Goal: Information Seeking & Learning: Learn about a topic

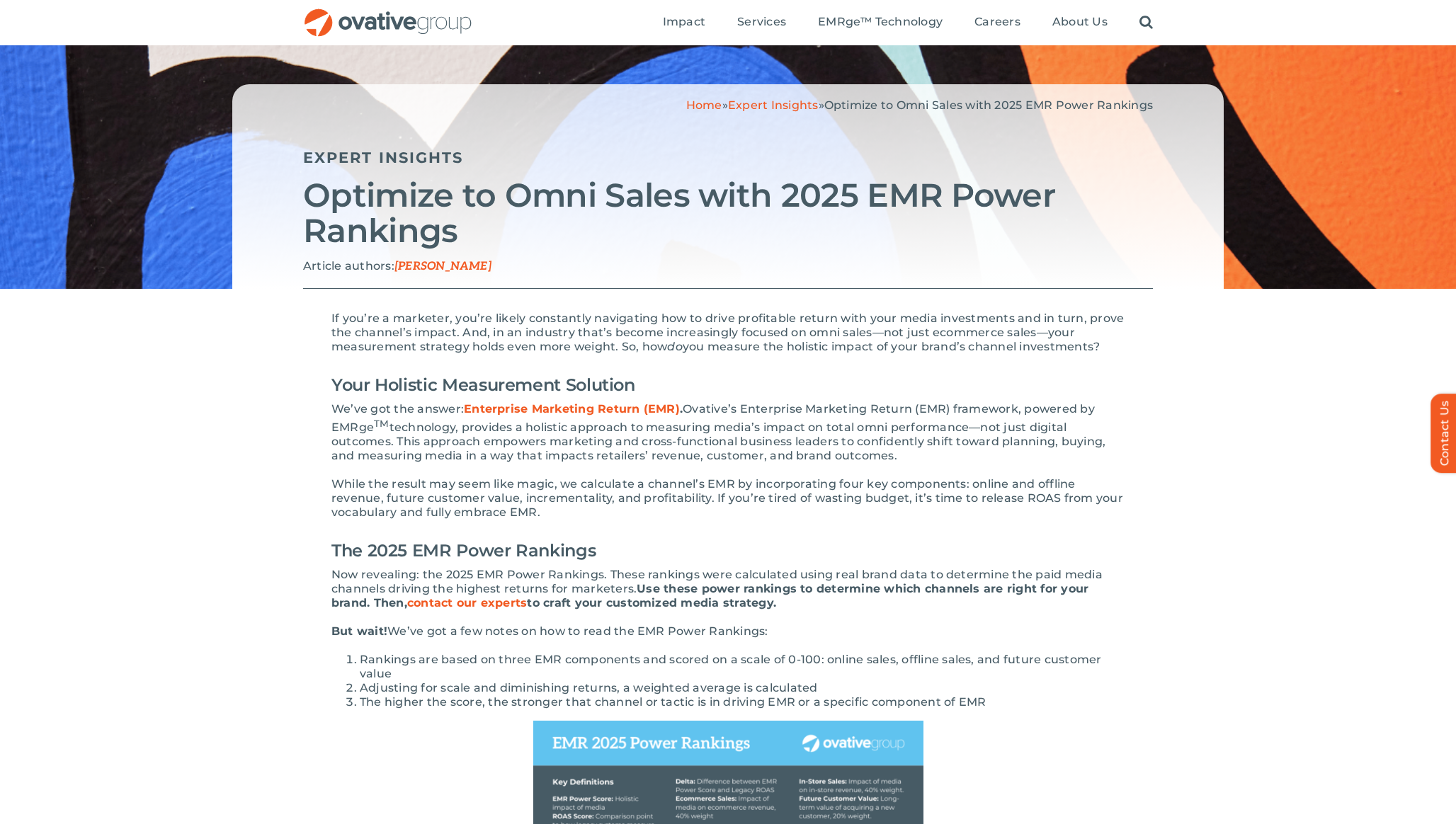
scroll to position [47, 0]
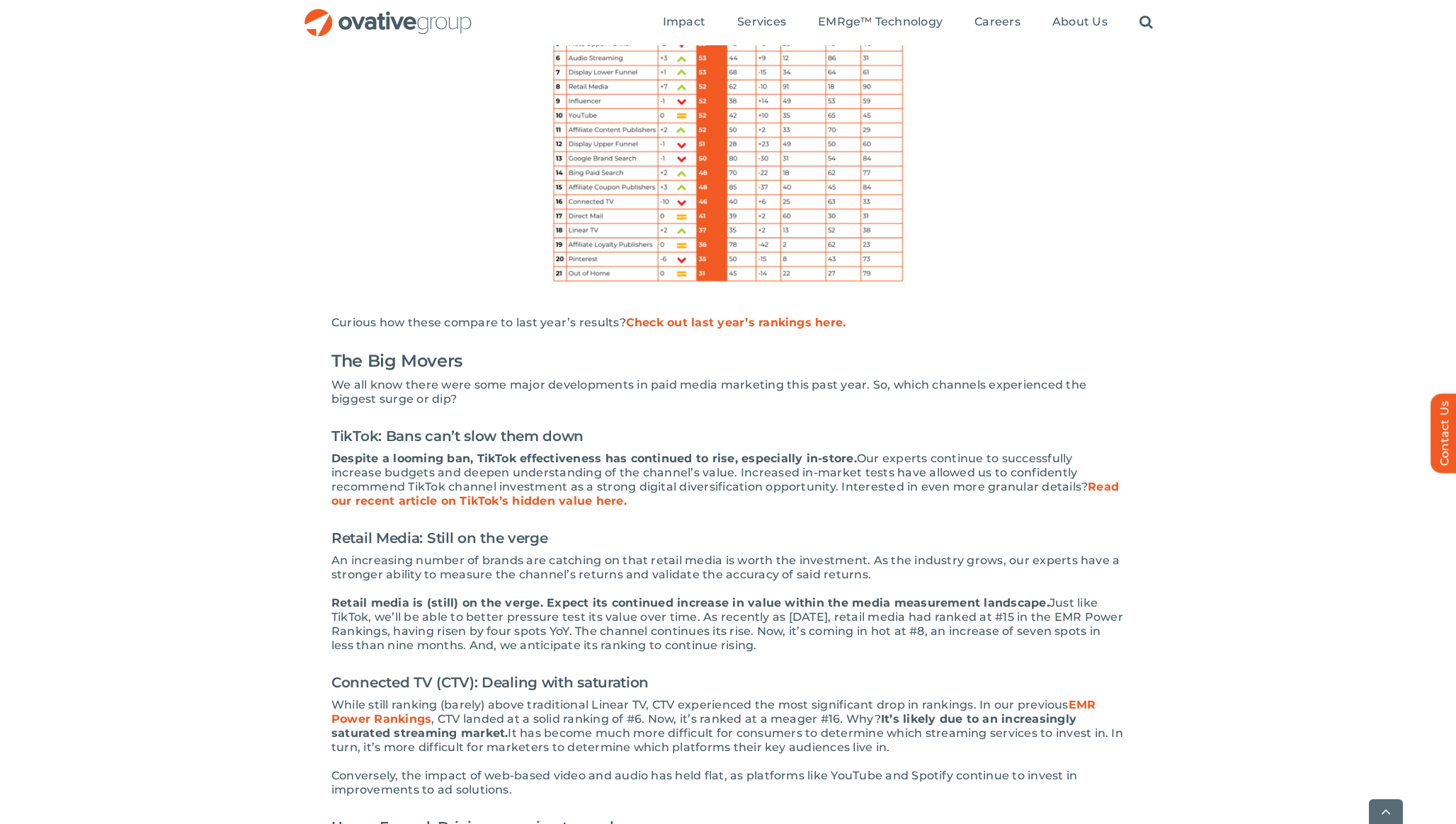
scroll to position [995, 0]
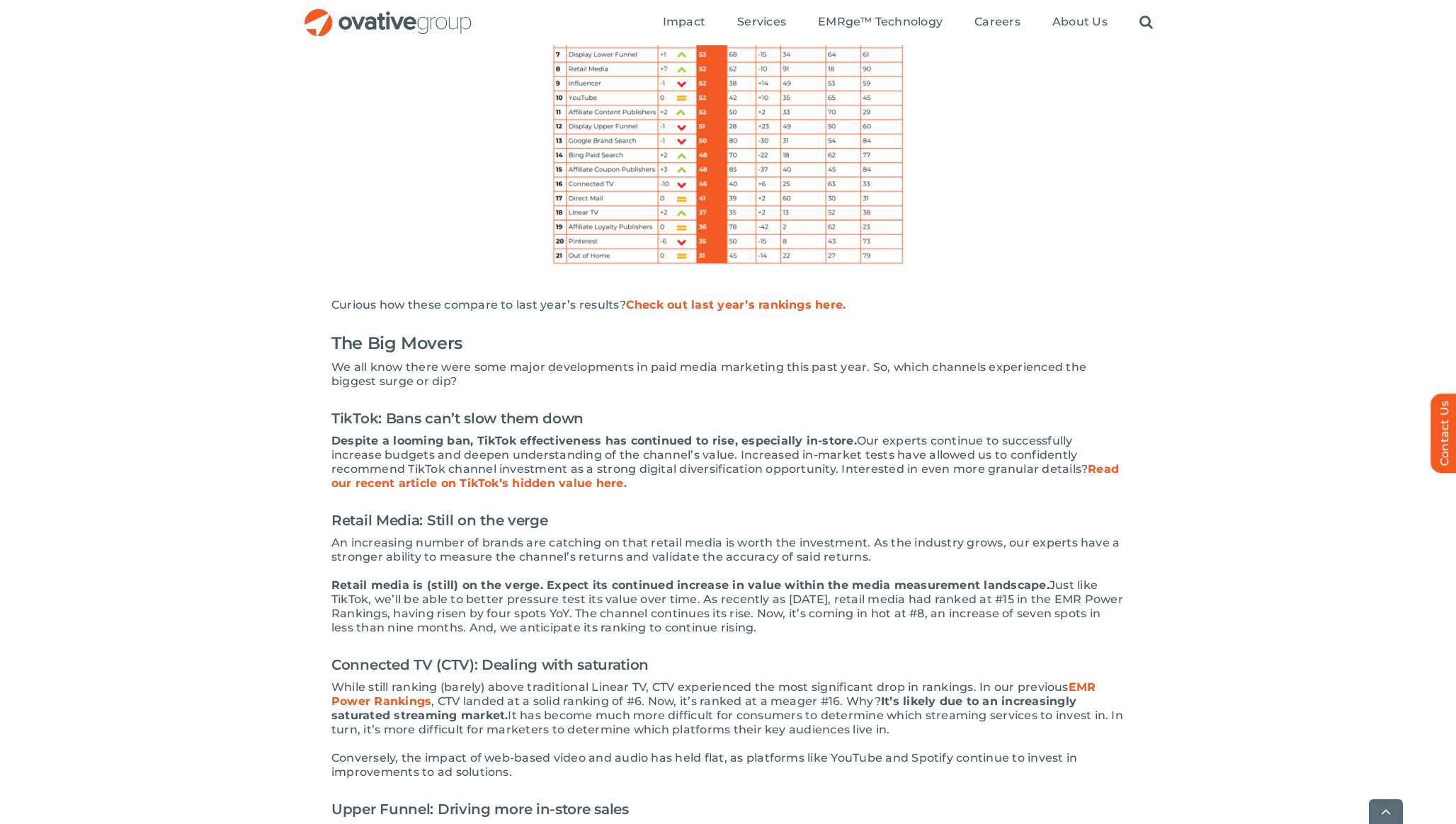
click at [758, 308] on link "Check out last year’s rankings here." at bounding box center [736, 304] width 220 height 13
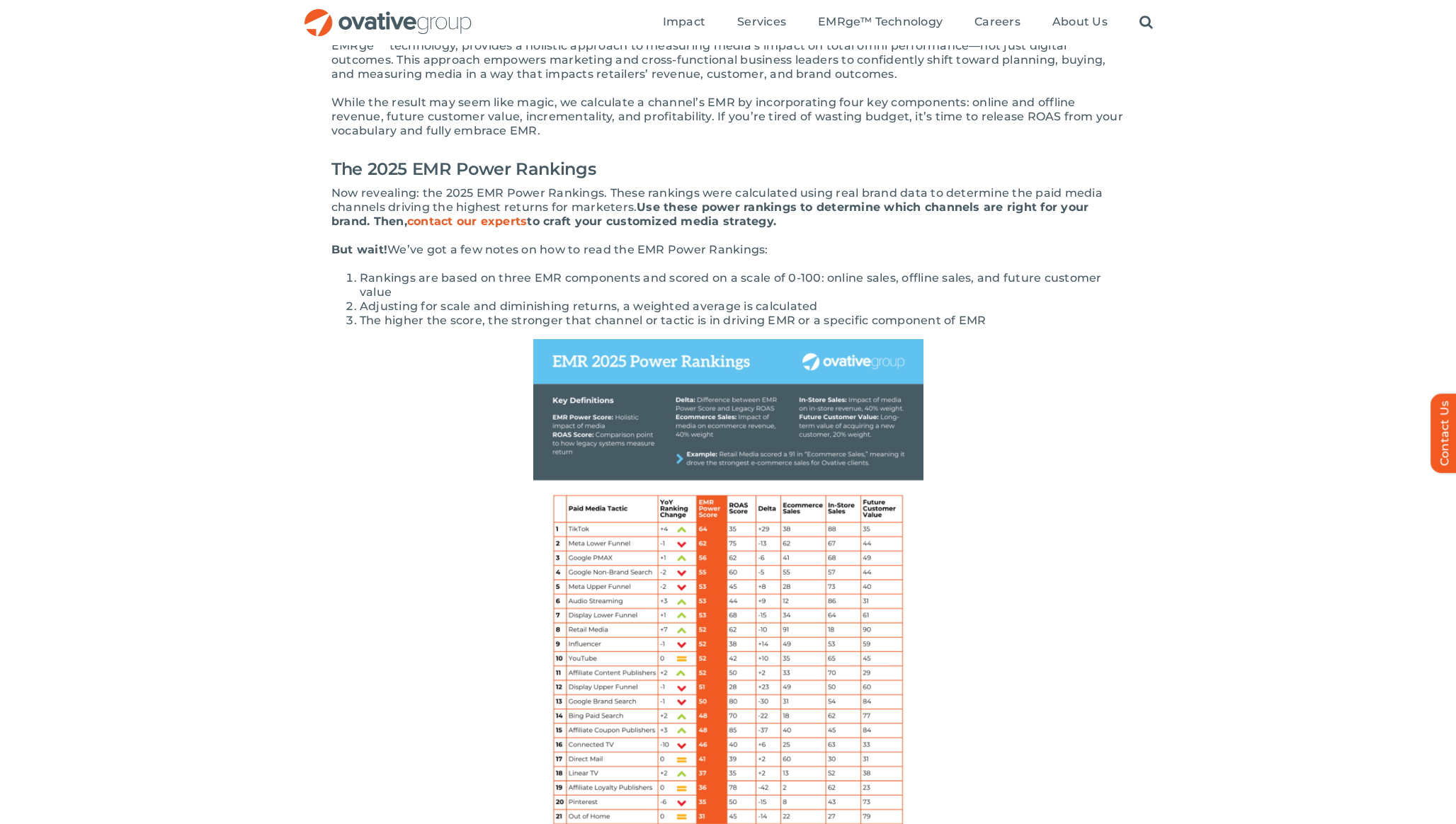
scroll to position [343, 0]
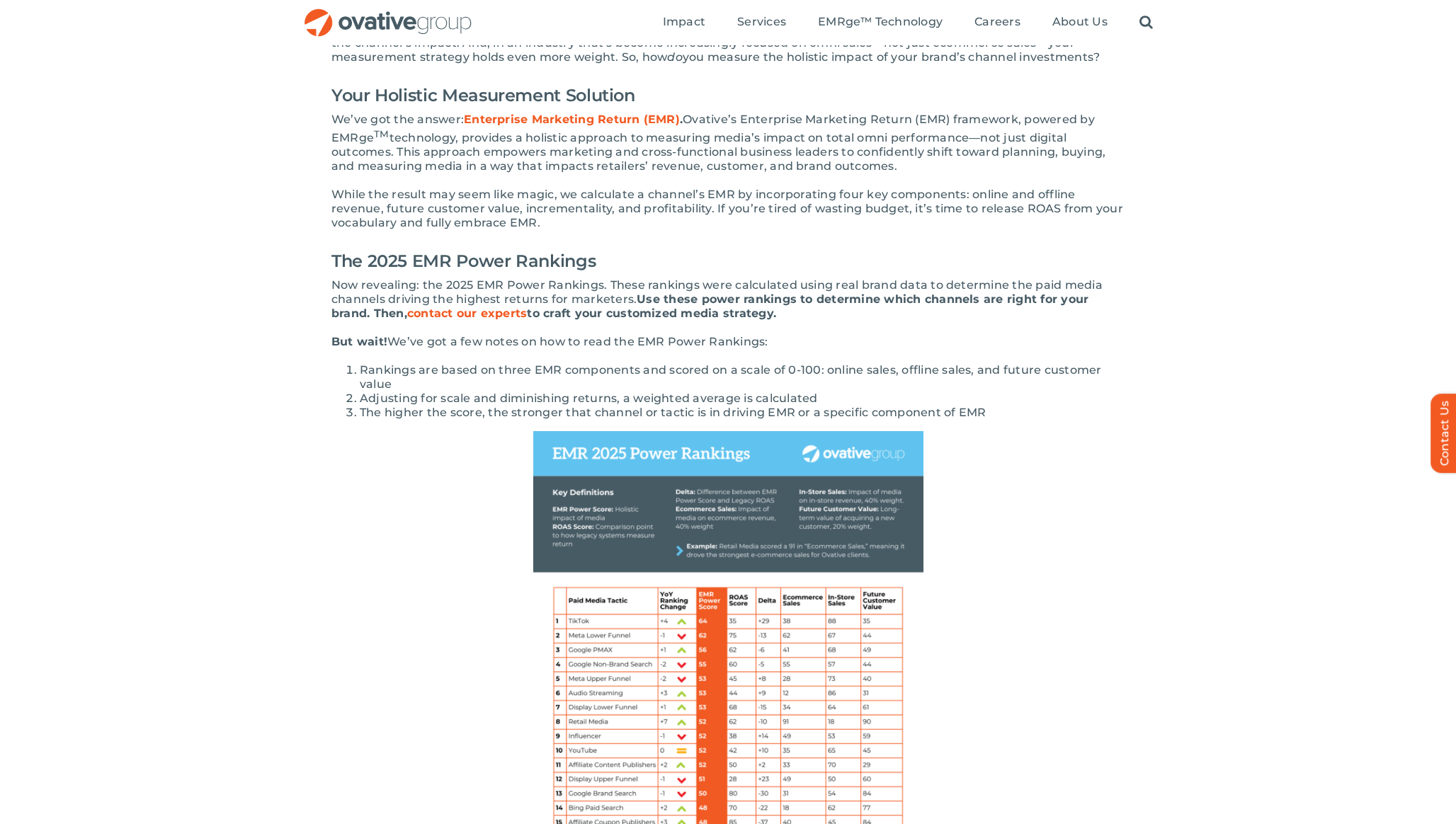
click at [667, 705] on img at bounding box center [728, 683] width 390 height 506
click at [728, 691] on img at bounding box center [728, 683] width 390 height 506
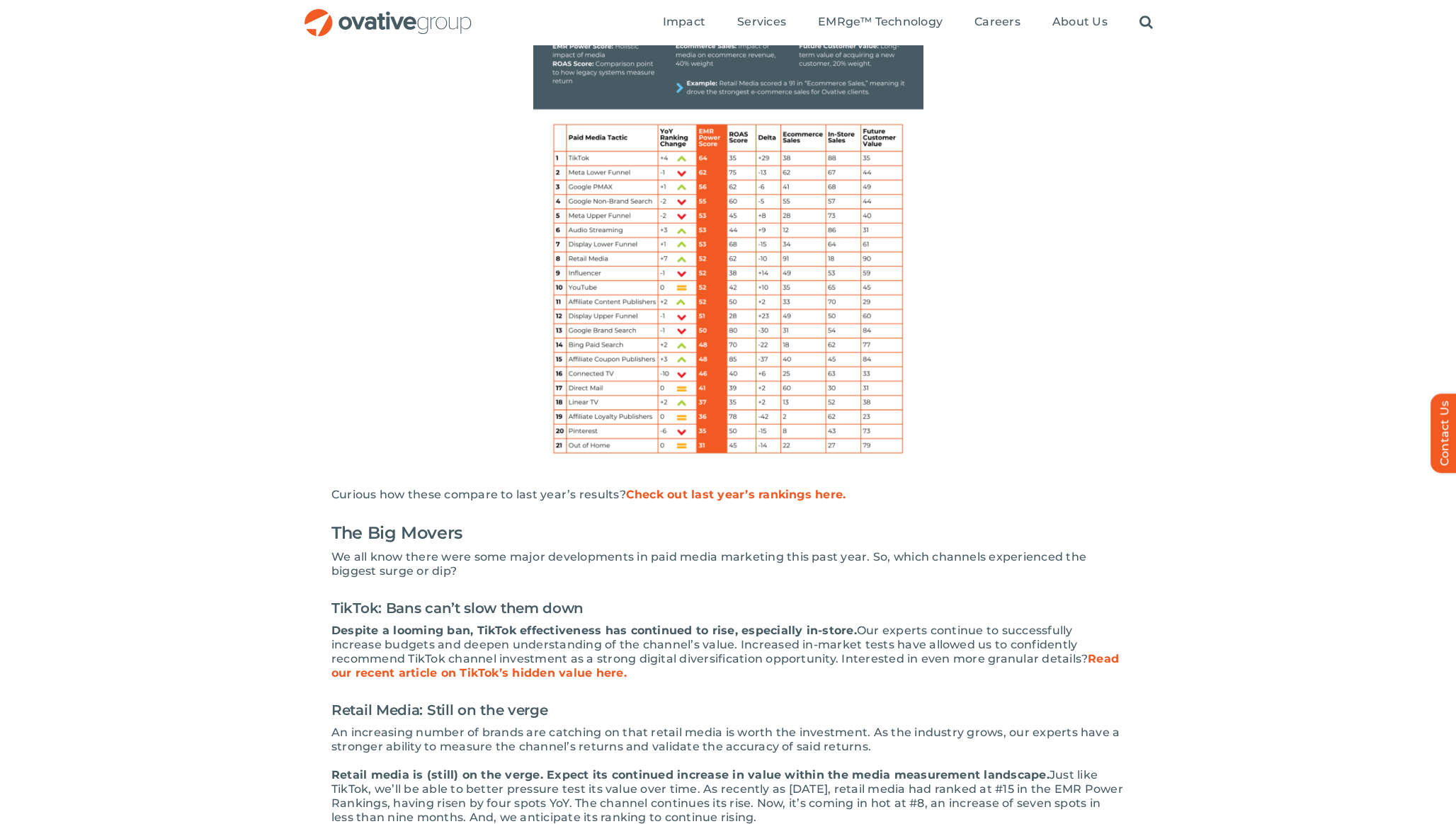
scroll to position [785, 0]
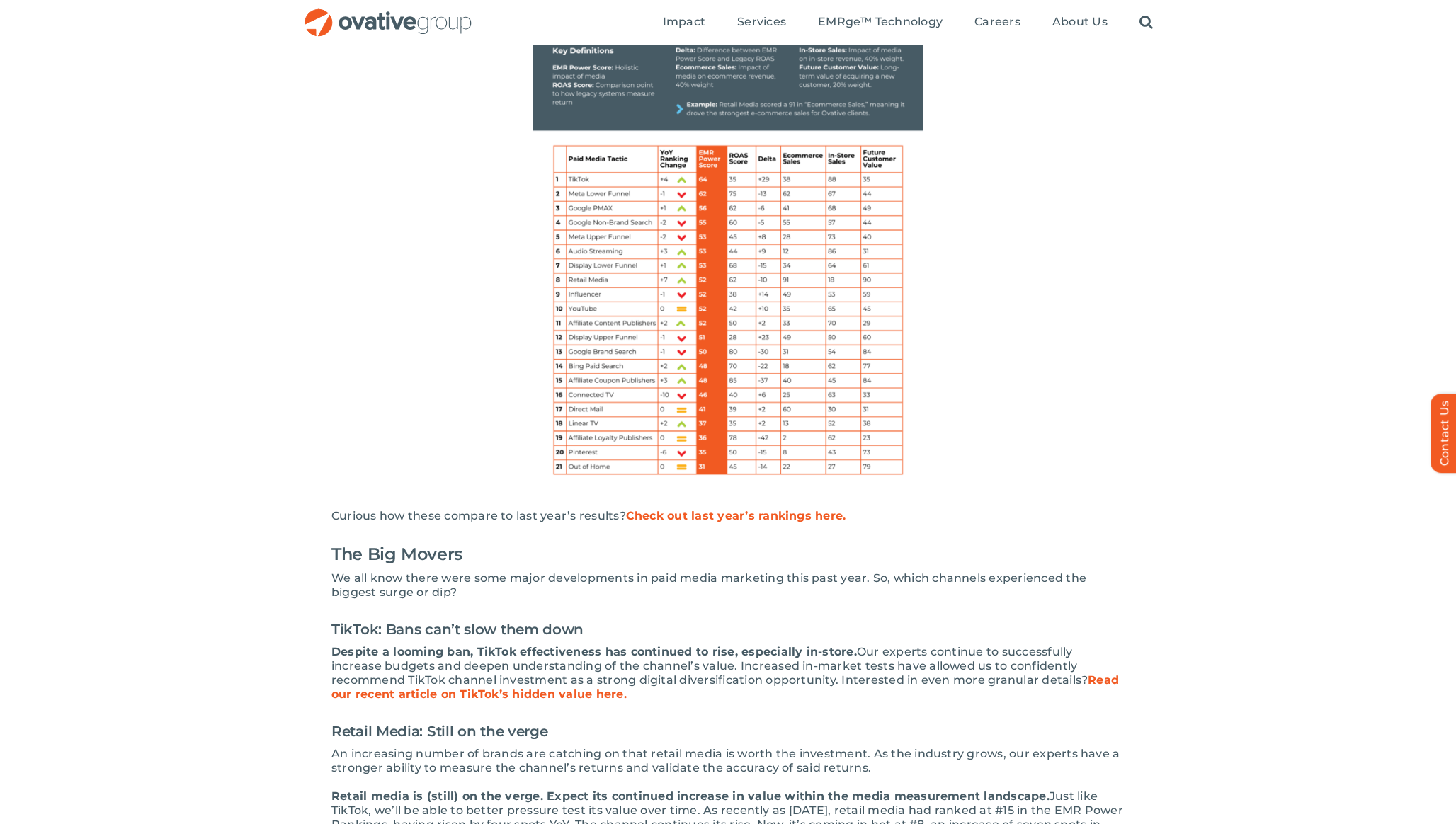
click at [728, 427] on img at bounding box center [728, 242] width 390 height 506
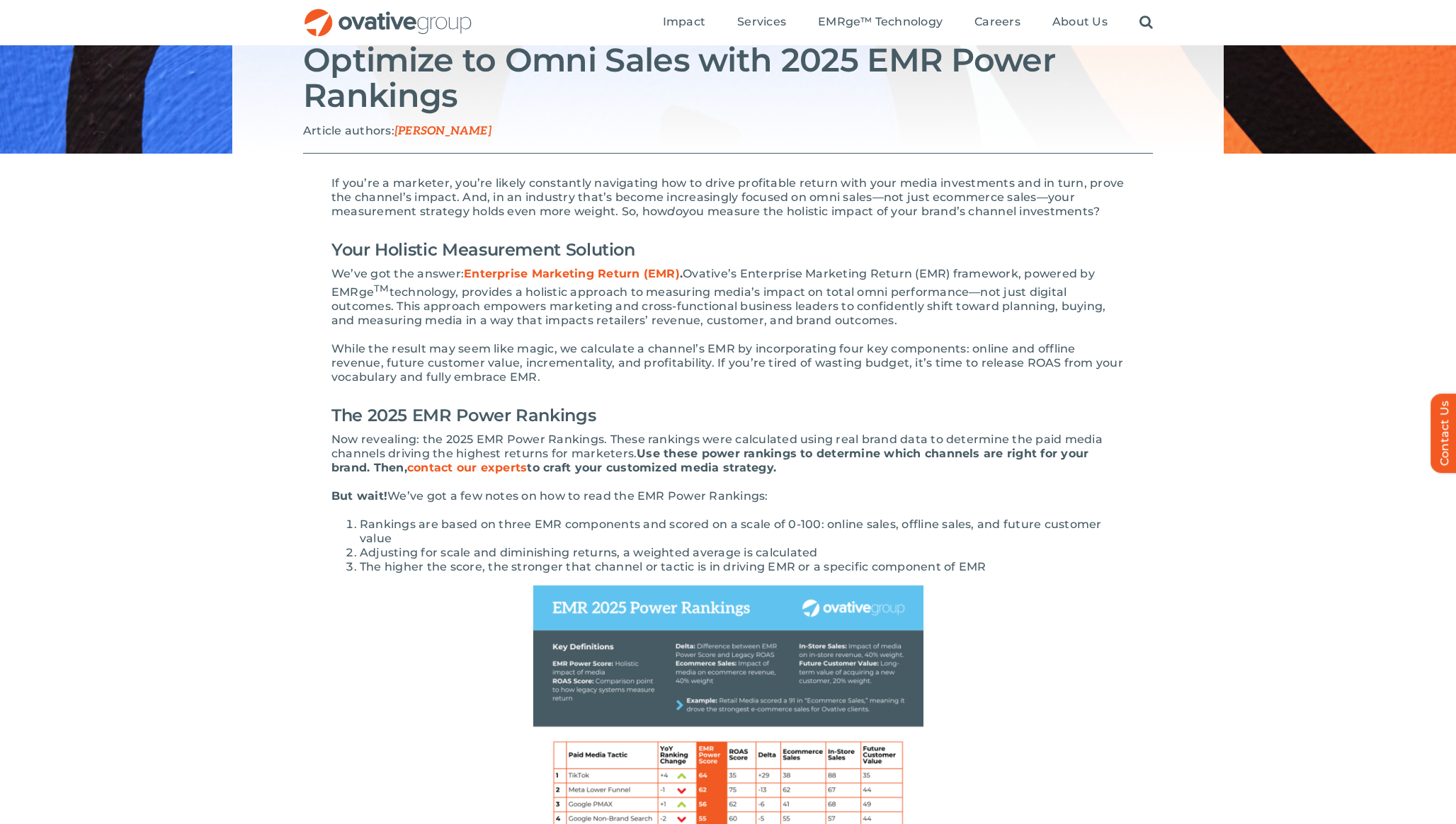
scroll to position [0, 0]
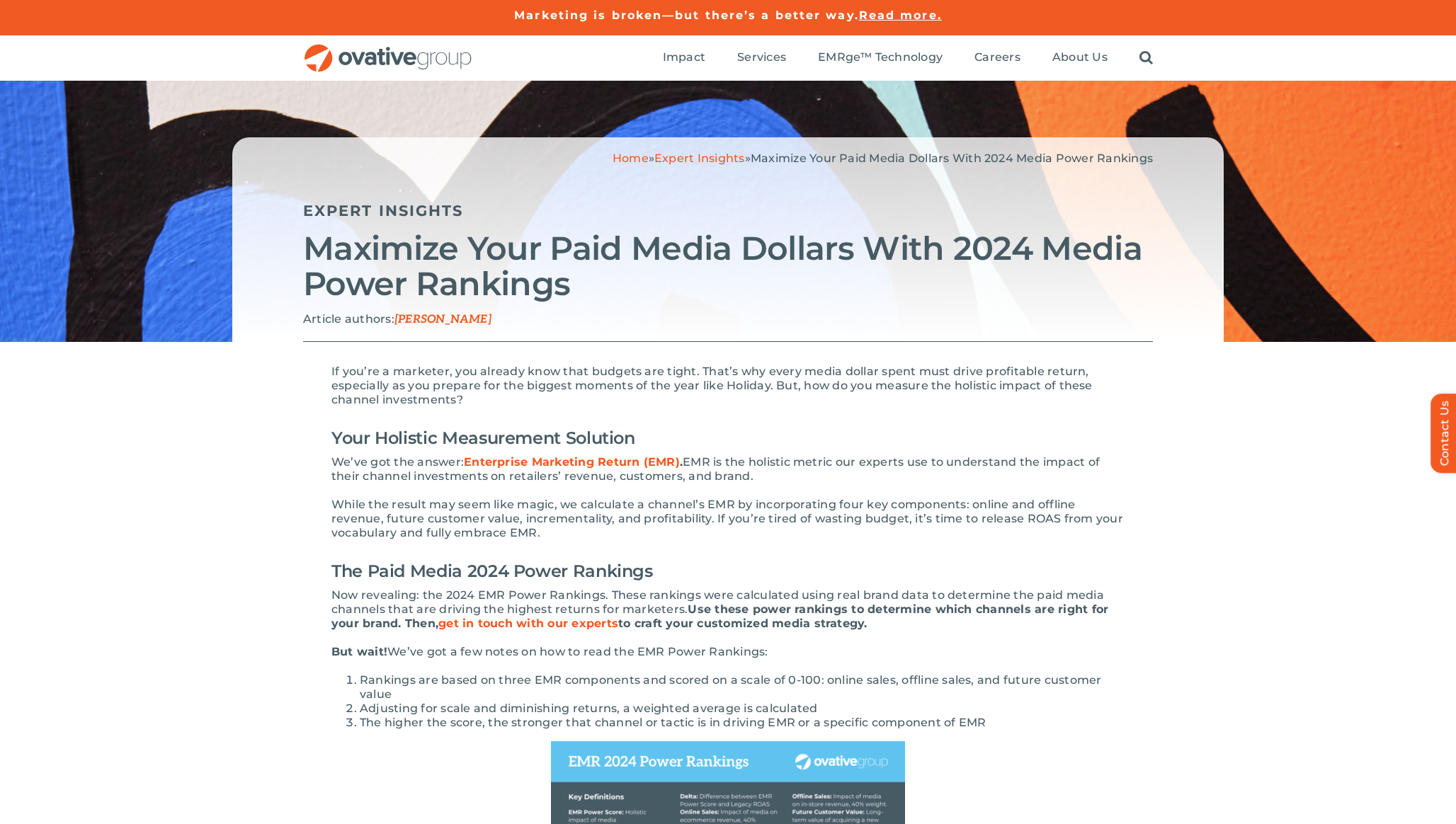
scroll to position [9, 0]
